Goal: Task Accomplishment & Management: Use online tool/utility

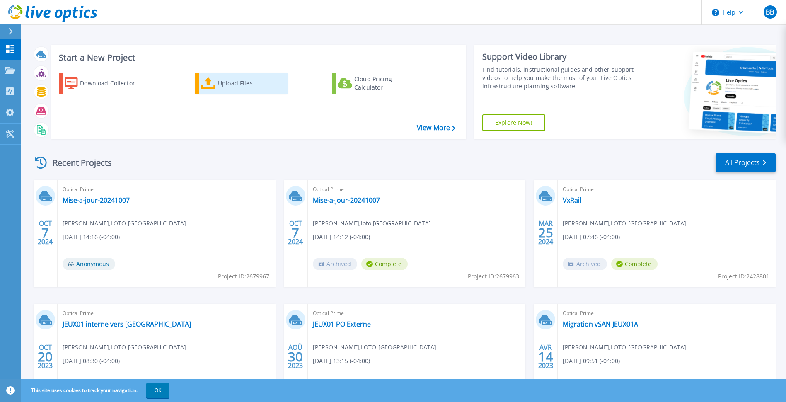
click at [215, 82] on icon at bounding box center [208, 83] width 15 height 12
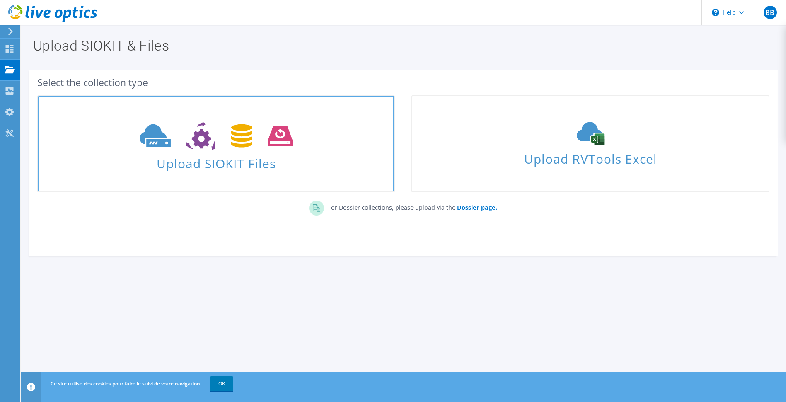
click at [278, 102] on link "Upload SIOKIT Files" at bounding box center [216, 143] width 358 height 97
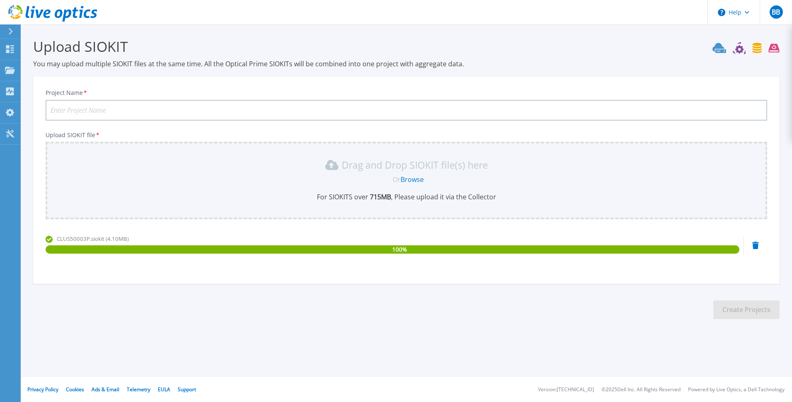
click at [128, 112] on input "Project Name *" at bounding box center [407, 110] width 722 height 21
type input "Migration CLUS50003P"
click at [748, 303] on button "Create Projects" at bounding box center [747, 309] width 66 height 19
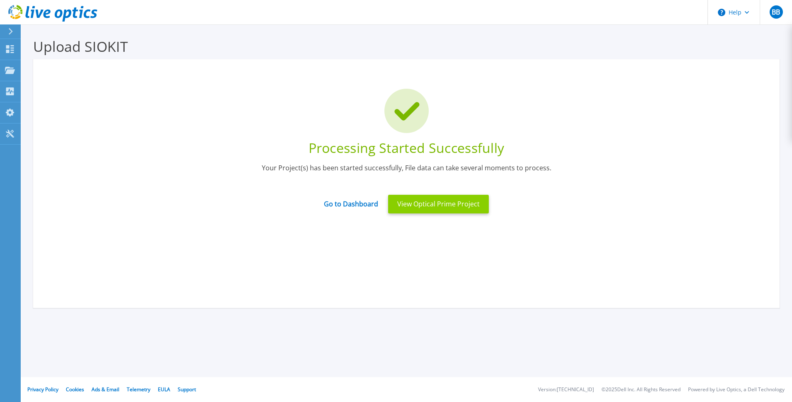
click at [424, 203] on button "View Optical Prime Project" at bounding box center [438, 204] width 101 height 19
